Goal: Use online tool/utility: Utilize a website feature to perform a specific function

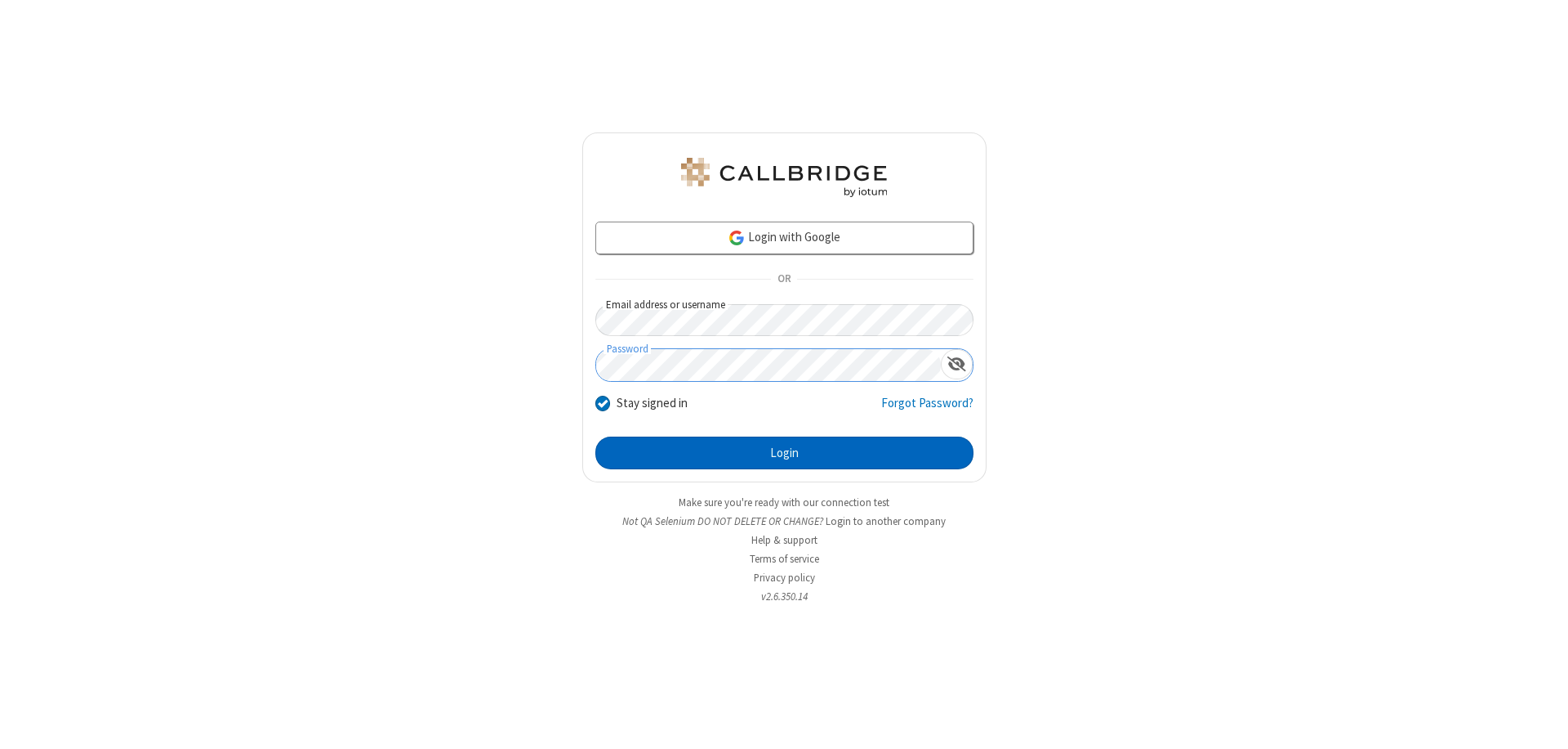
click at [784, 453] on button "Login" at bounding box center [784, 452] width 378 height 33
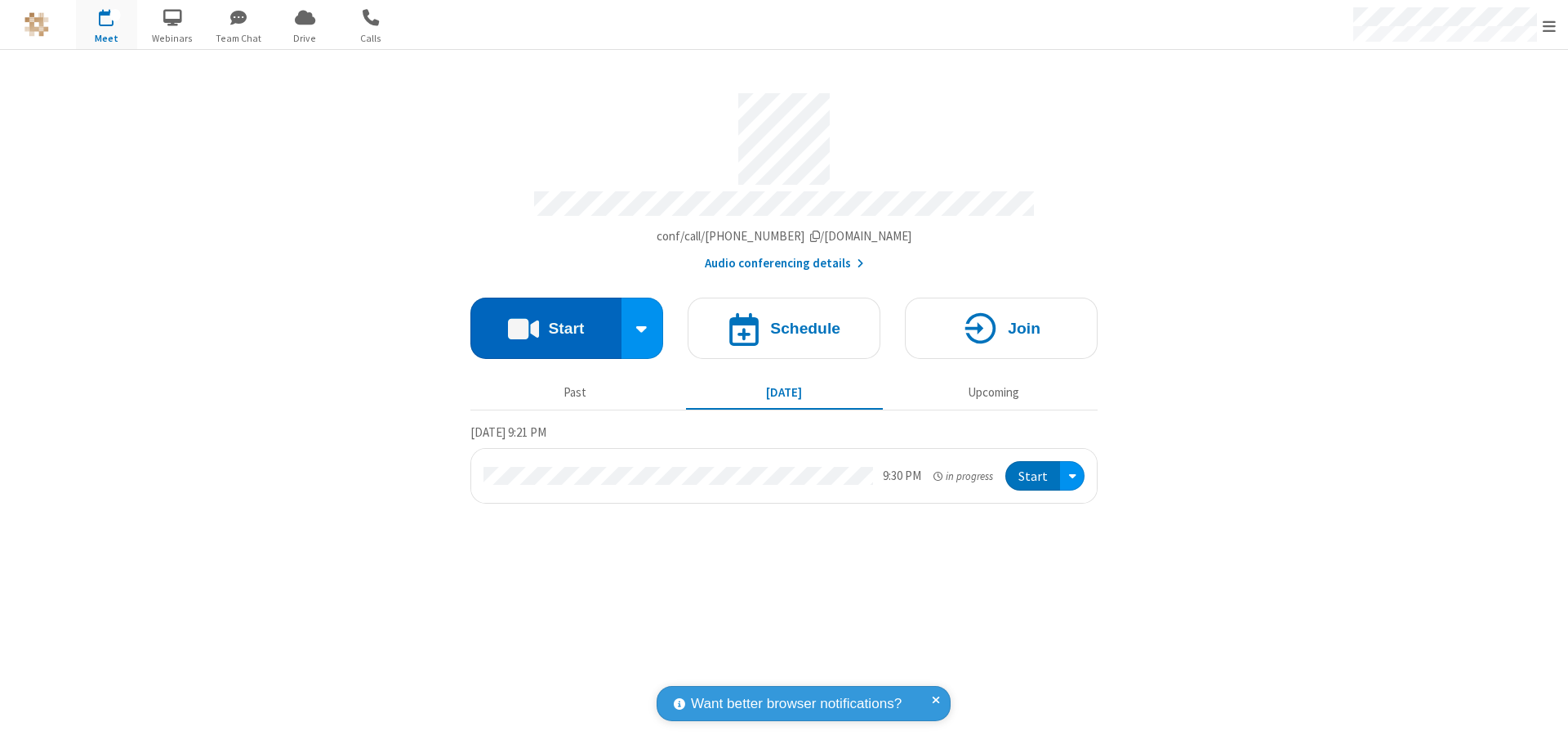
click at [546, 320] on button "Start" at bounding box center [545, 328] width 151 height 61
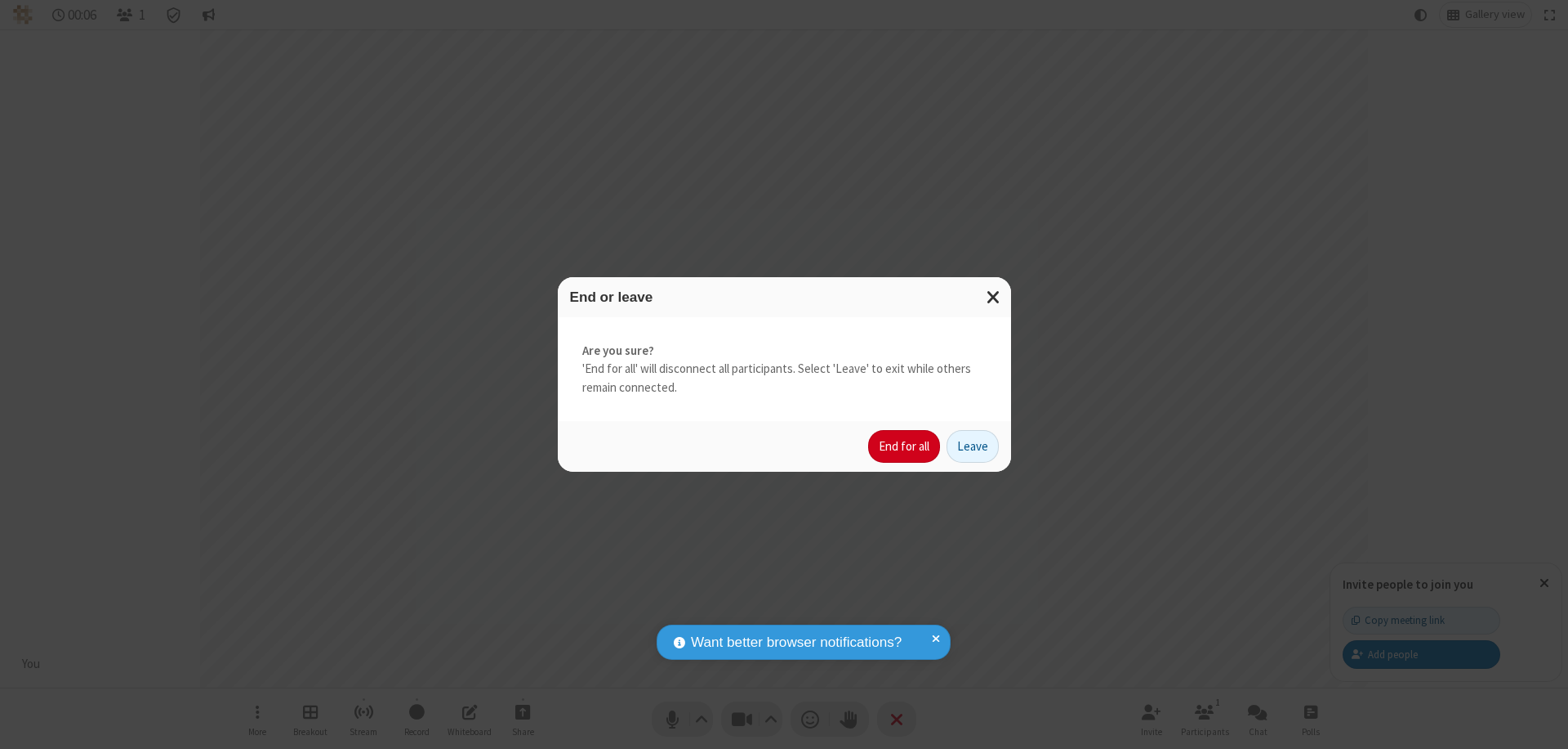
click at [905, 446] on button "End for all" at bounding box center [904, 445] width 72 height 33
